Goal: Task Accomplishment & Management: Use online tool/utility

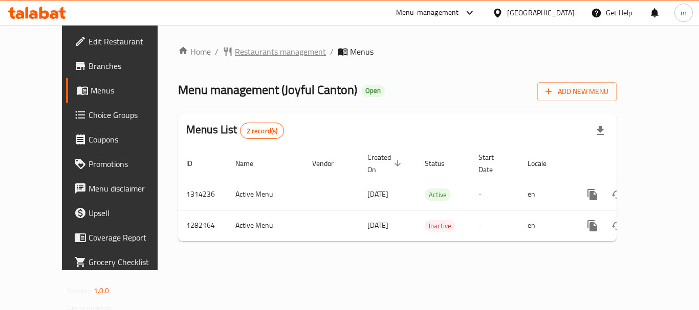
click at [235, 47] on span "Restaurants management" at bounding box center [280, 52] width 91 height 12
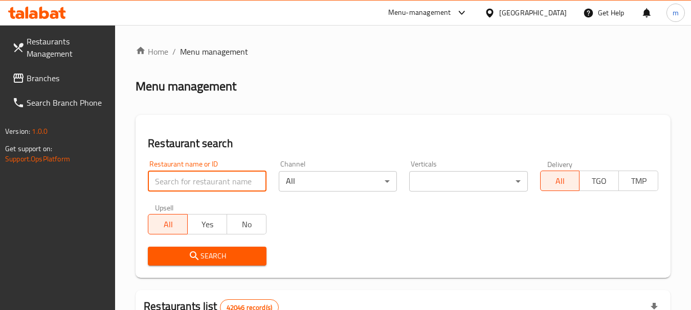
click at [232, 186] on input "search" at bounding box center [207, 181] width 118 height 20
paste input "694698"
type input "694698"
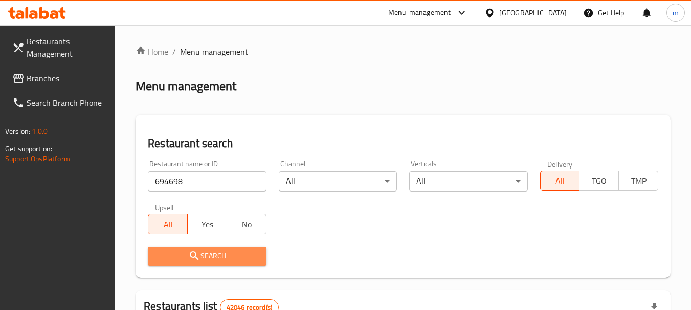
click at [221, 253] on span "Search" at bounding box center [207, 256] width 102 height 13
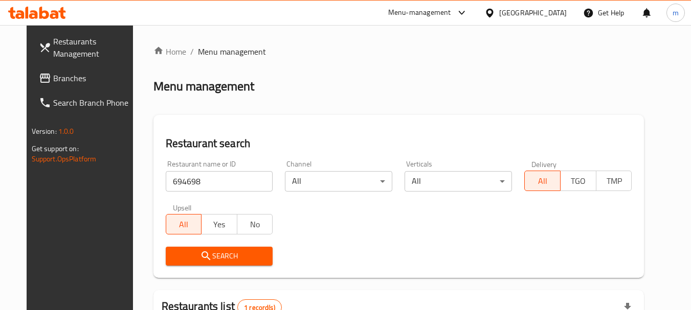
click at [520, 11] on div "[GEOGRAPHIC_DATA]" at bounding box center [532, 12] width 67 height 11
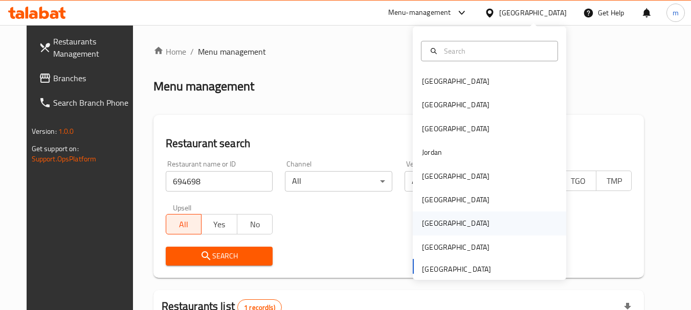
click at [446, 226] on div "[GEOGRAPHIC_DATA]" at bounding box center [489, 224] width 153 height 24
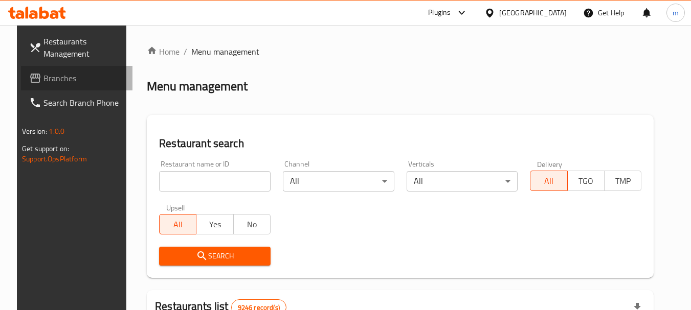
click at [66, 80] on span "Branches" at bounding box center [83, 78] width 81 height 12
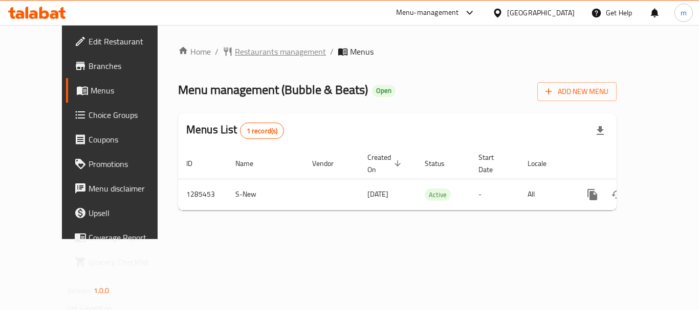
click at [243, 49] on span "Restaurants management" at bounding box center [280, 52] width 91 height 12
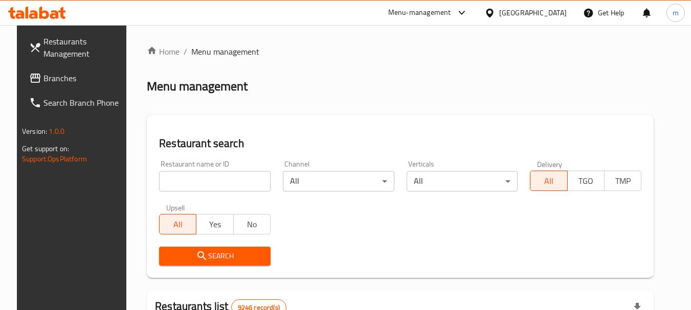
click at [239, 181] on input "search" at bounding box center [214, 181] width 111 height 20
paste input "695816"
type input "695816"
click at [218, 256] on span "Search" at bounding box center [214, 256] width 95 height 13
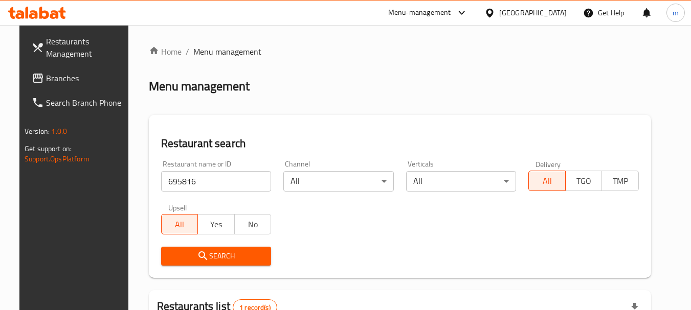
click at [560, 8] on div "[GEOGRAPHIC_DATA]" at bounding box center [532, 12] width 67 height 11
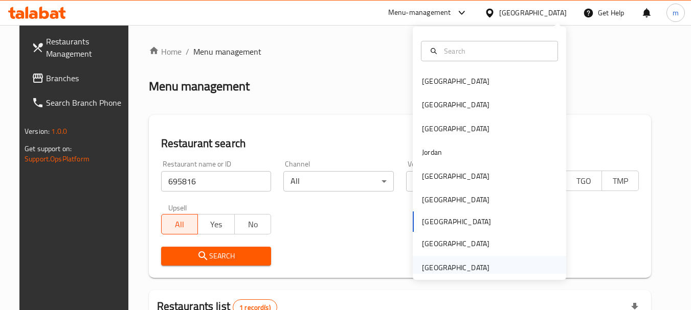
click at [443, 271] on div "[GEOGRAPHIC_DATA]" at bounding box center [455, 267] width 67 height 11
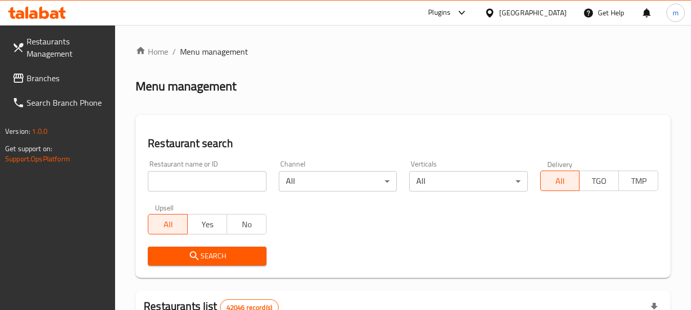
click at [47, 74] on span "Branches" at bounding box center [67, 78] width 81 height 12
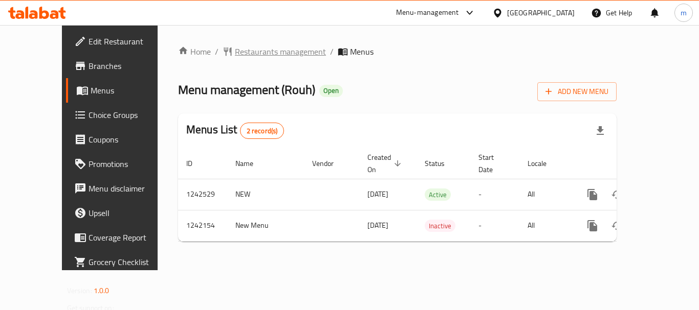
click at [235, 50] on span "Restaurants management" at bounding box center [280, 52] width 91 height 12
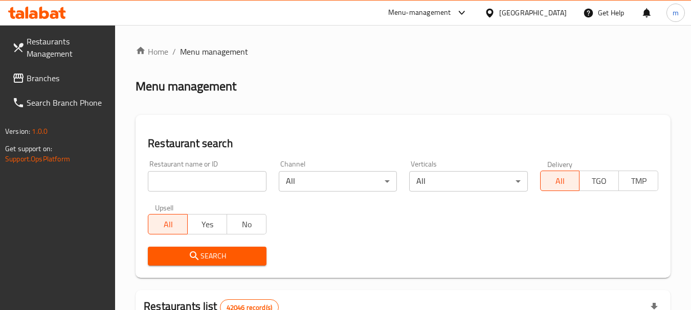
click at [234, 184] on input "search" at bounding box center [207, 181] width 118 height 20
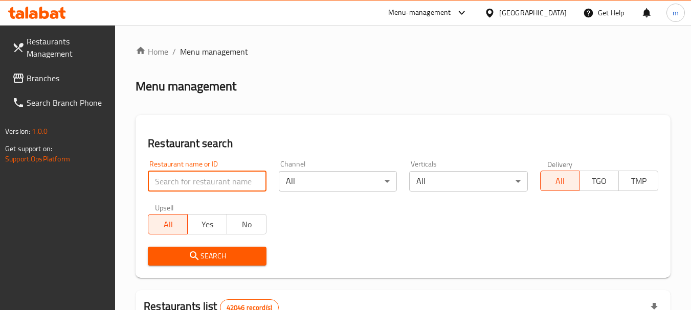
paste input "681023"
type input "681023"
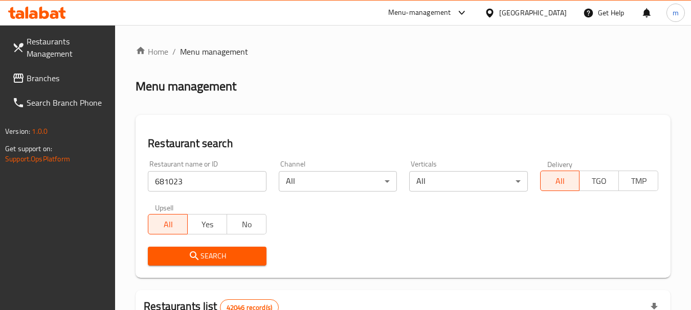
click at [234, 259] on span "Search" at bounding box center [207, 256] width 102 height 13
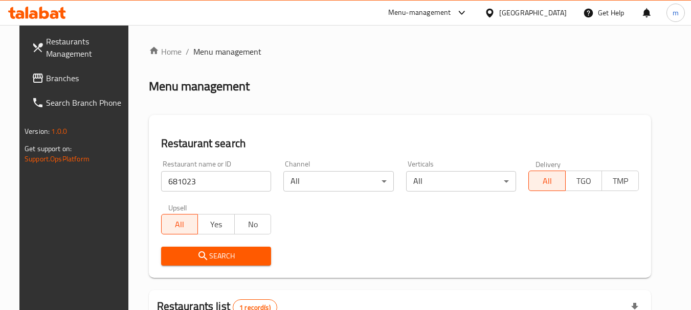
click at [533, 11] on div "[GEOGRAPHIC_DATA]" at bounding box center [532, 12] width 67 height 11
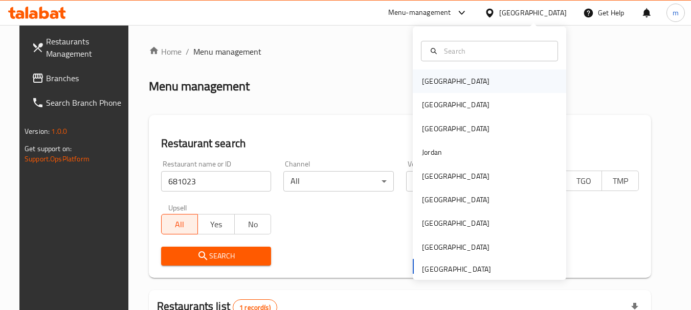
click at [438, 77] on div "[GEOGRAPHIC_DATA]" at bounding box center [456, 82] width 84 height 24
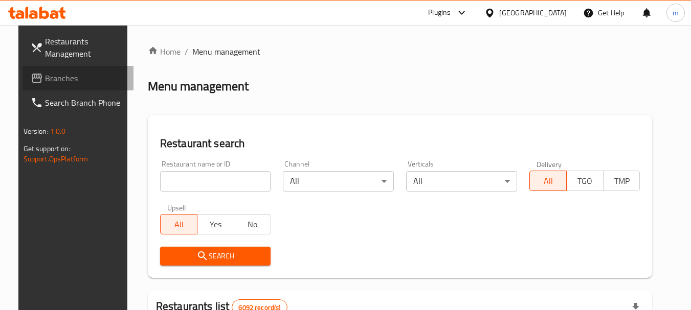
click at [45, 82] on span "Branches" at bounding box center [85, 78] width 81 height 12
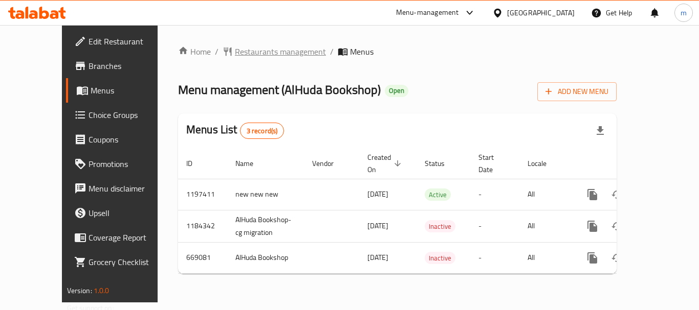
click at [235, 54] on span "Restaurants management" at bounding box center [280, 52] width 91 height 12
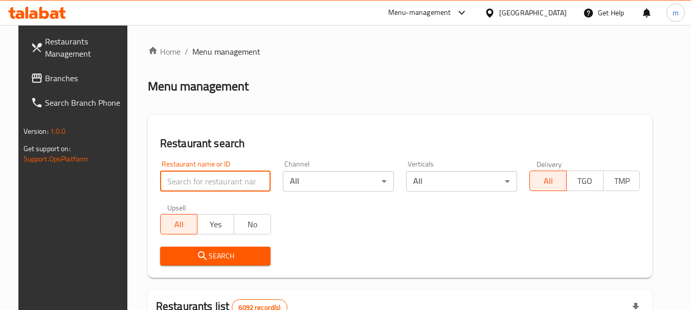
click at [213, 190] on input "search" at bounding box center [215, 181] width 111 height 20
paste input "642211"
type input "642211"
click at [210, 253] on span "Search" at bounding box center [215, 256] width 95 height 13
